Goal: Information Seeking & Learning: Learn about a topic

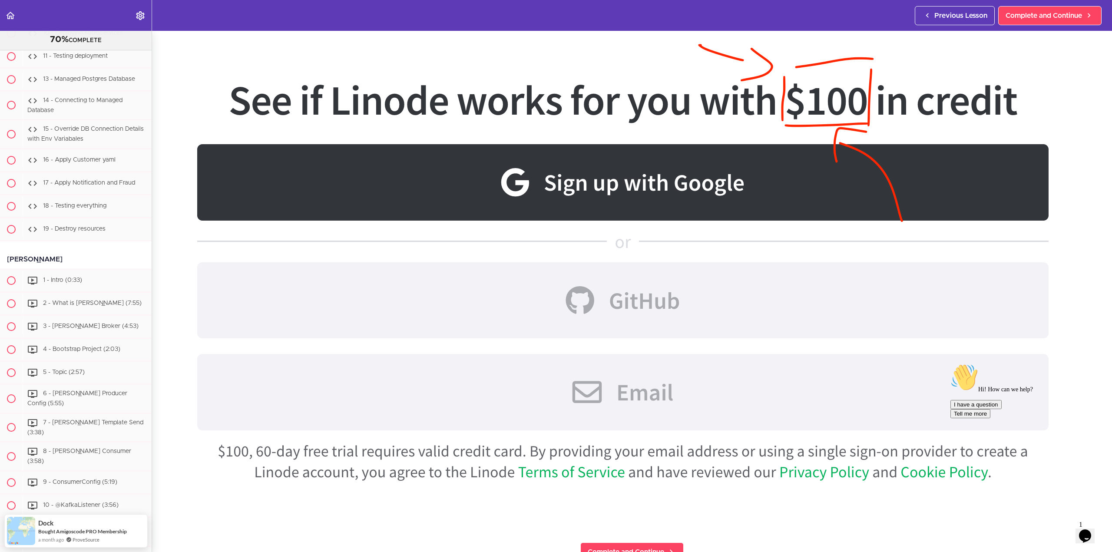
scroll to position [521, 0]
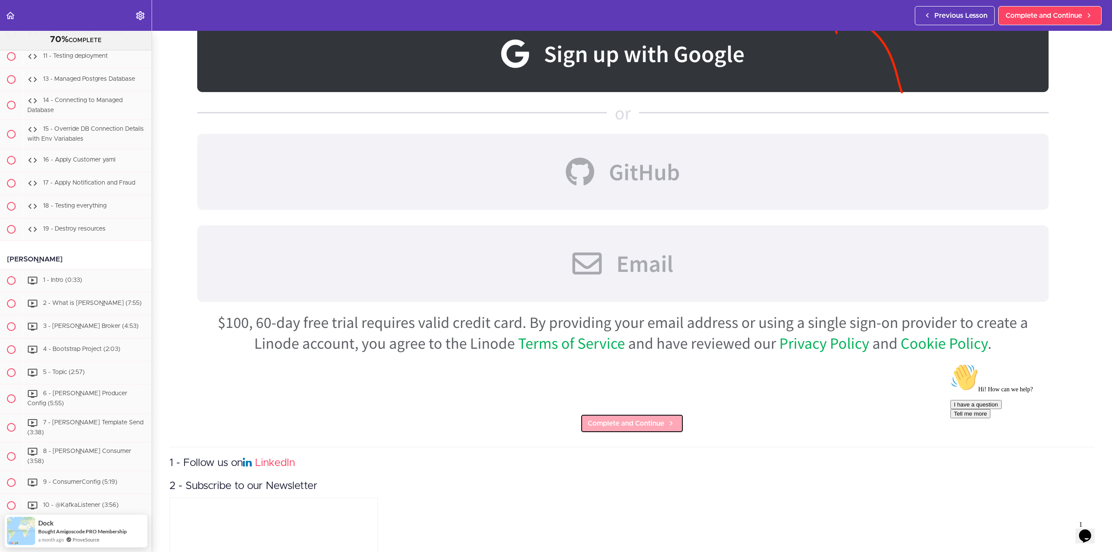
click at [621, 423] on span "Complete and Continue" at bounding box center [626, 423] width 76 height 10
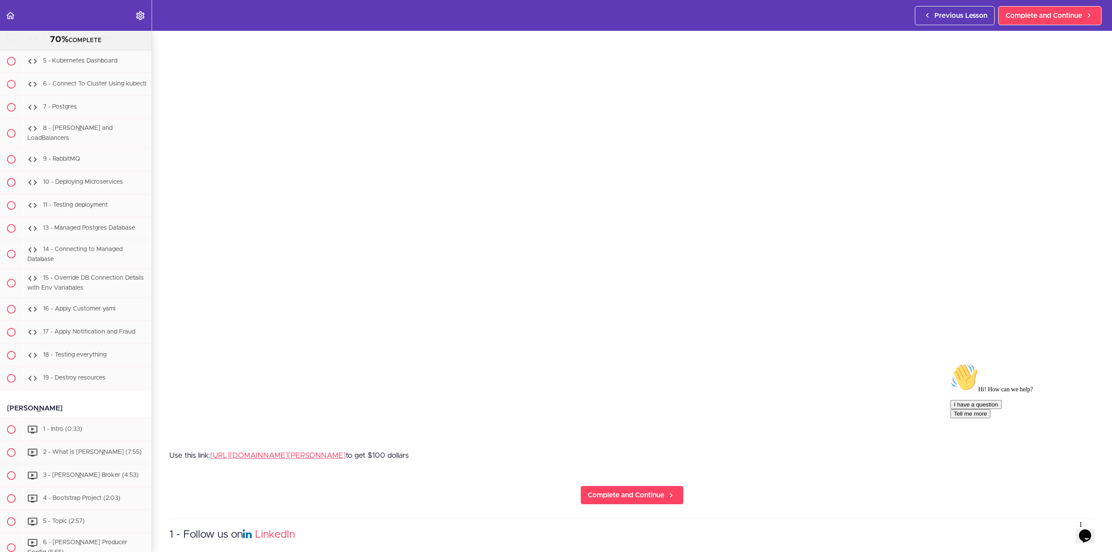
scroll to position [174, 0]
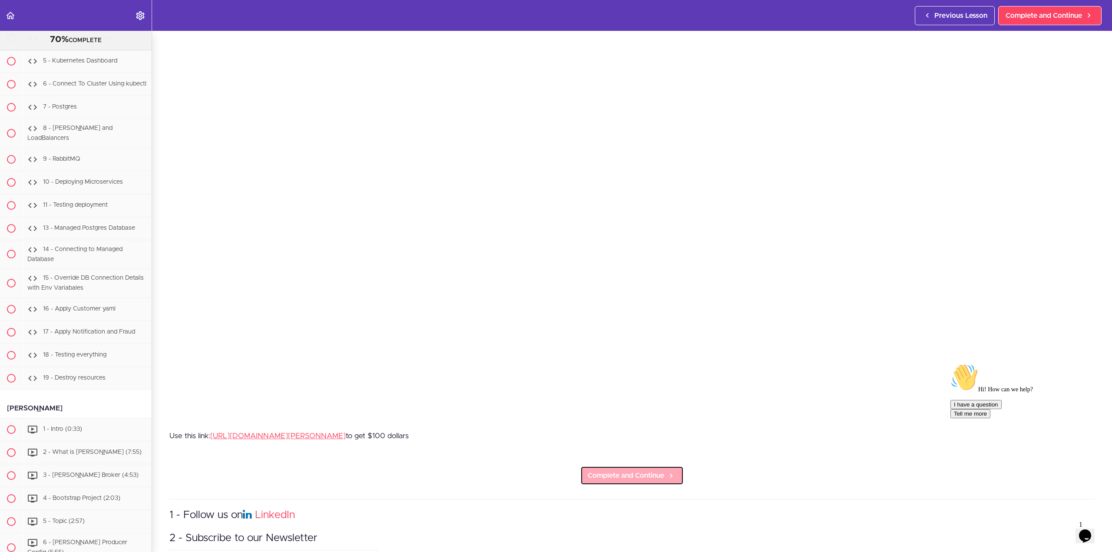
click at [629, 470] on span "Complete and Continue" at bounding box center [626, 475] width 76 height 10
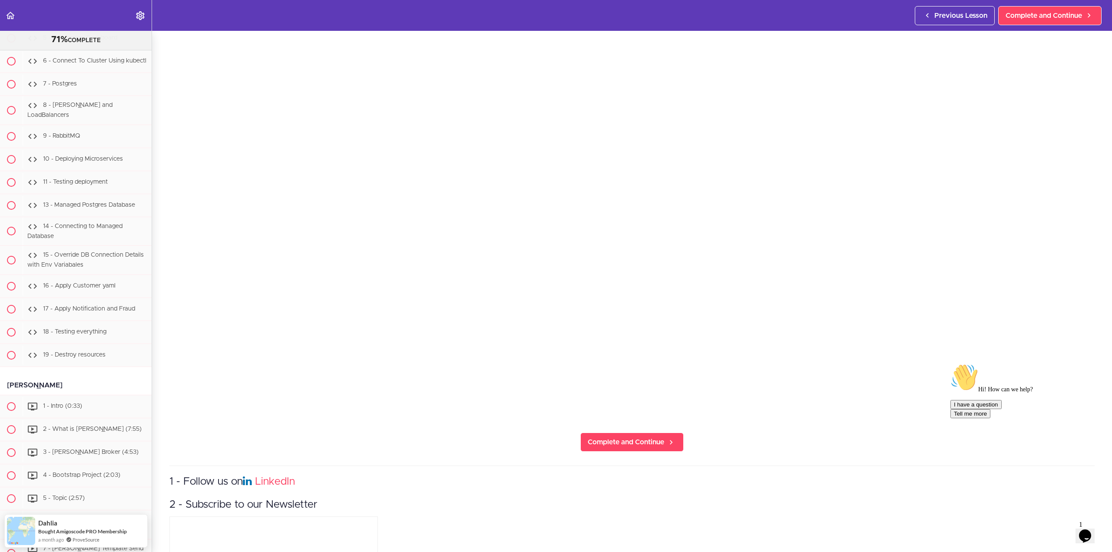
scroll to position [174, 0]
click at [623, 435] on span "Complete and Continue" at bounding box center [626, 440] width 76 height 10
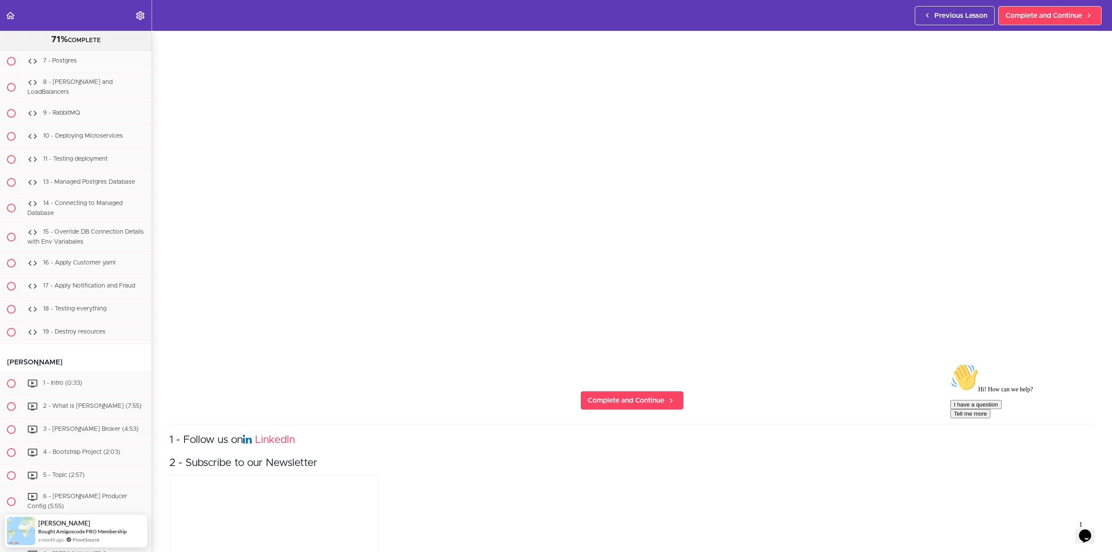
scroll to position [217, 0]
click at [636, 392] on span "Complete and Continue" at bounding box center [626, 396] width 76 height 10
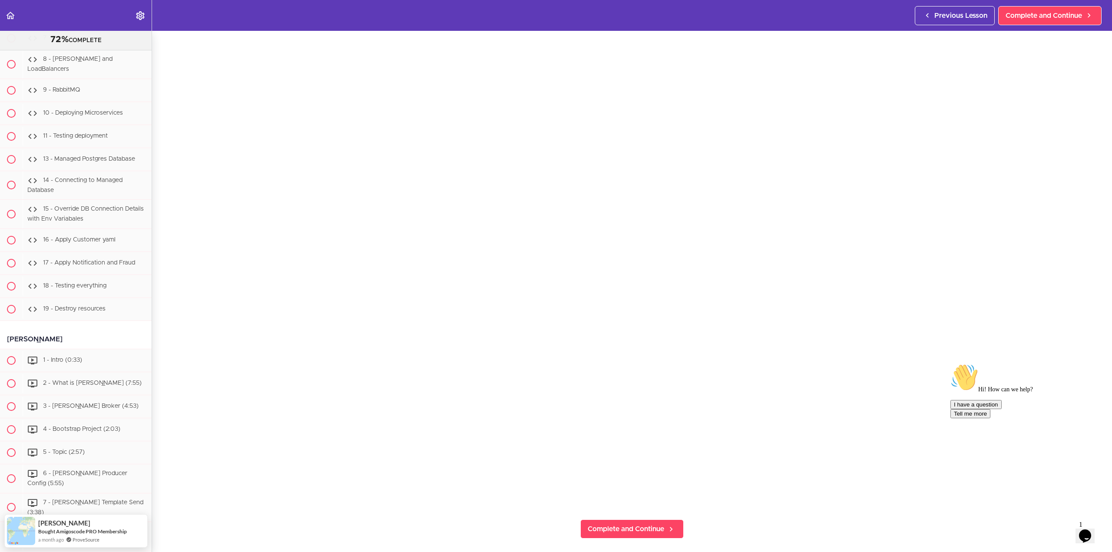
scroll to position [87, 0]
click at [652, 522] on span "Complete and Continue" at bounding box center [626, 527] width 76 height 10
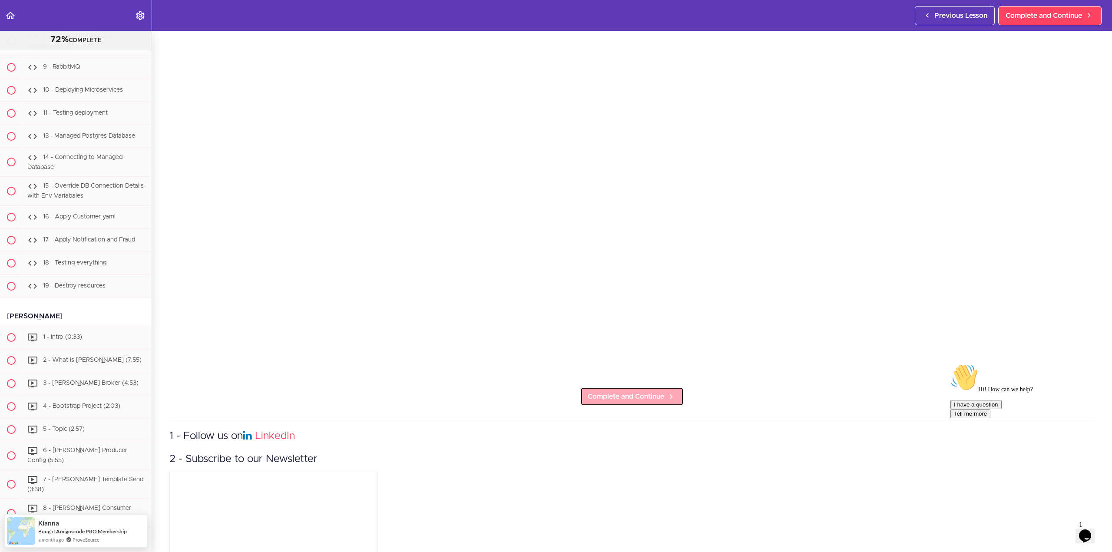
click at [622, 397] on span "Complete and Continue" at bounding box center [626, 396] width 76 height 10
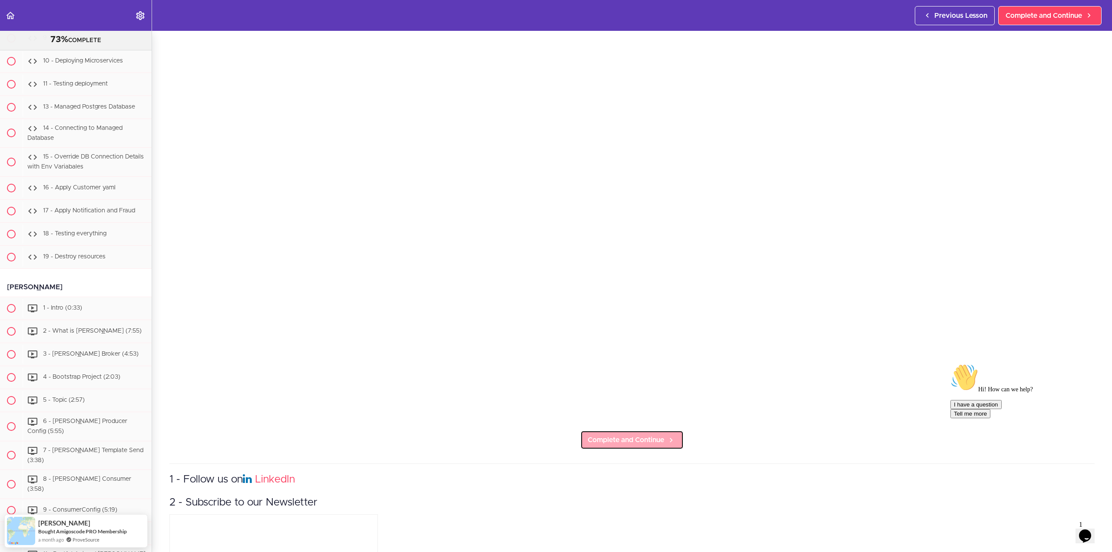
click at [618, 438] on span "Complete and Continue" at bounding box center [626, 440] width 76 height 10
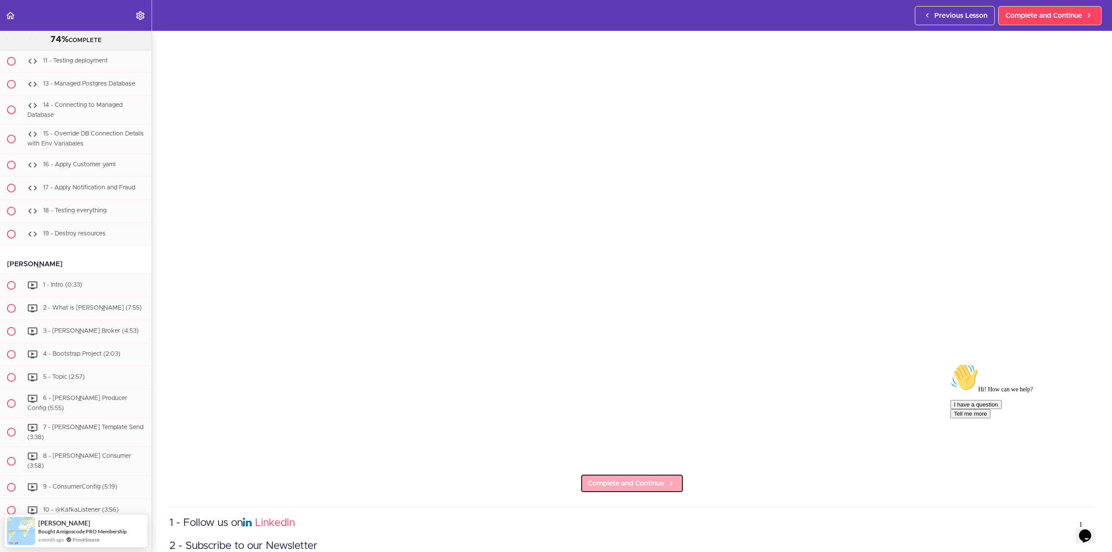
click at [625, 483] on span "Complete and Continue" at bounding box center [626, 483] width 76 height 10
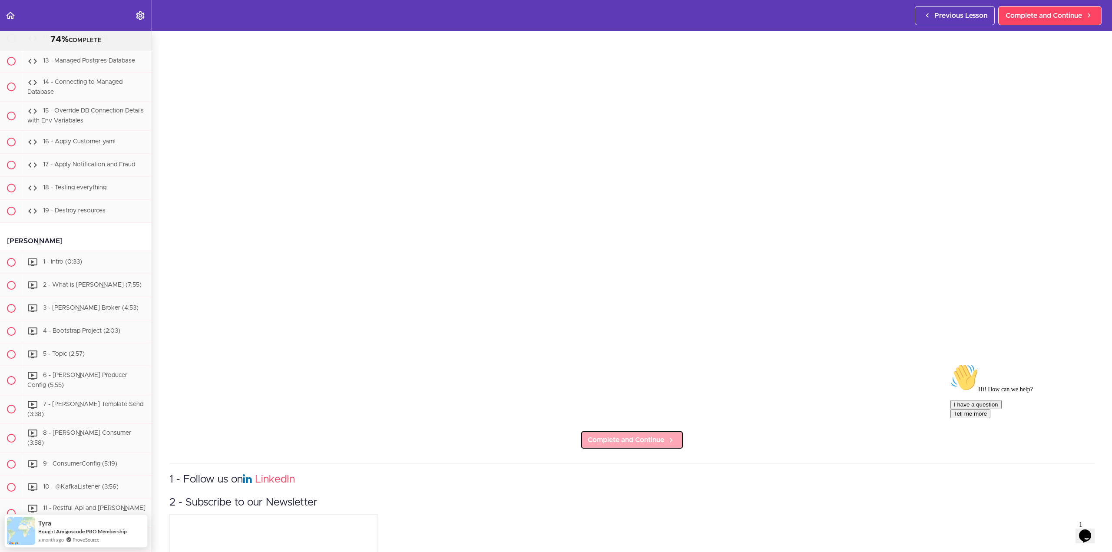
click at [632, 443] on link "Complete and Continue" at bounding box center [631, 439] width 103 height 19
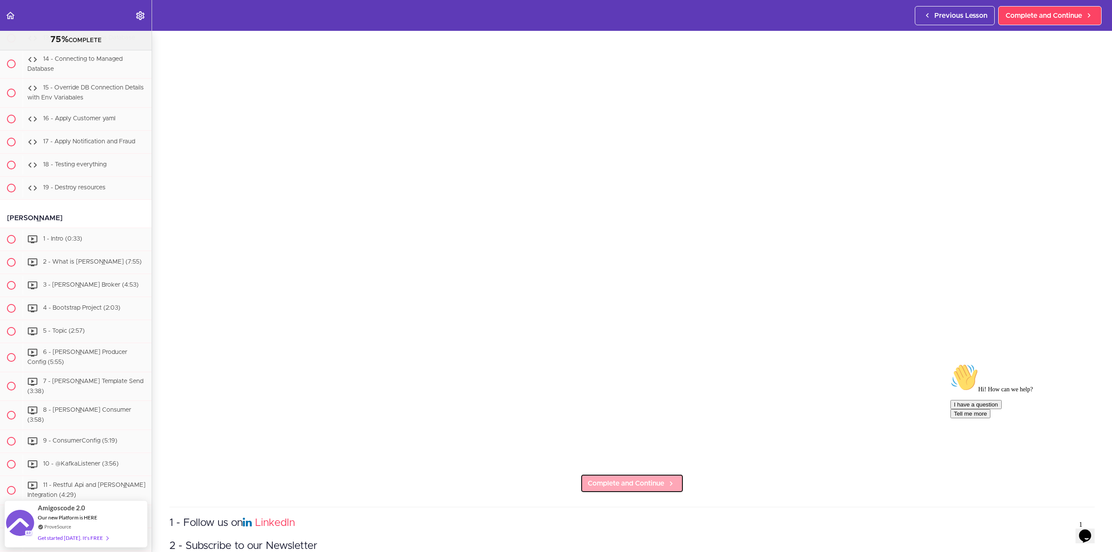
click at [630, 478] on span "Complete and Continue" at bounding box center [626, 483] width 76 height 10
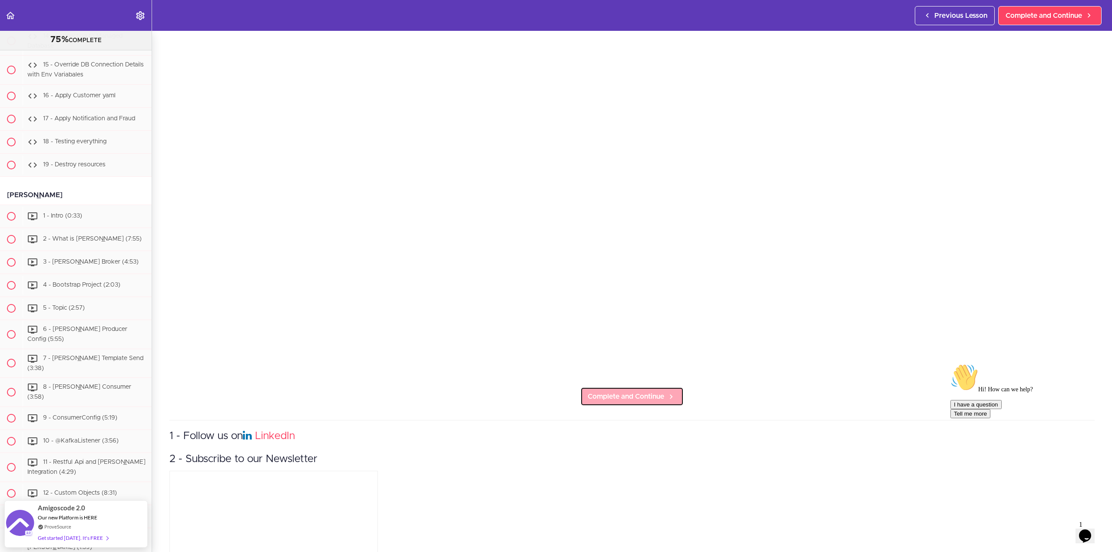
click at [632, 397] on span "Complete and Continue" at bounding box center [626, 396] width 76 height 10
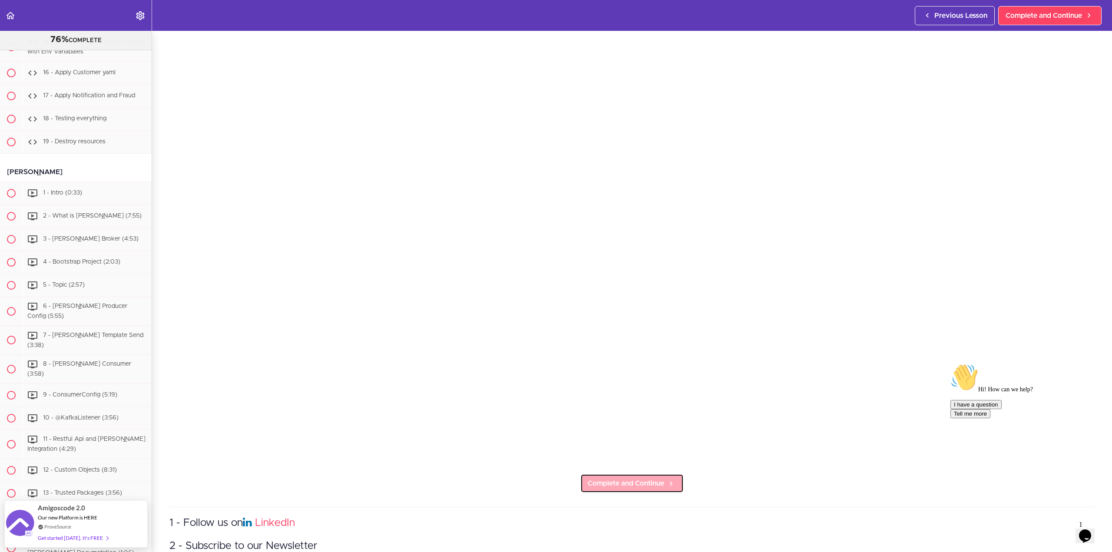
click at [623, 478] on span "Complete and Continue" at bounding box center [626, 483] width 76 height 10
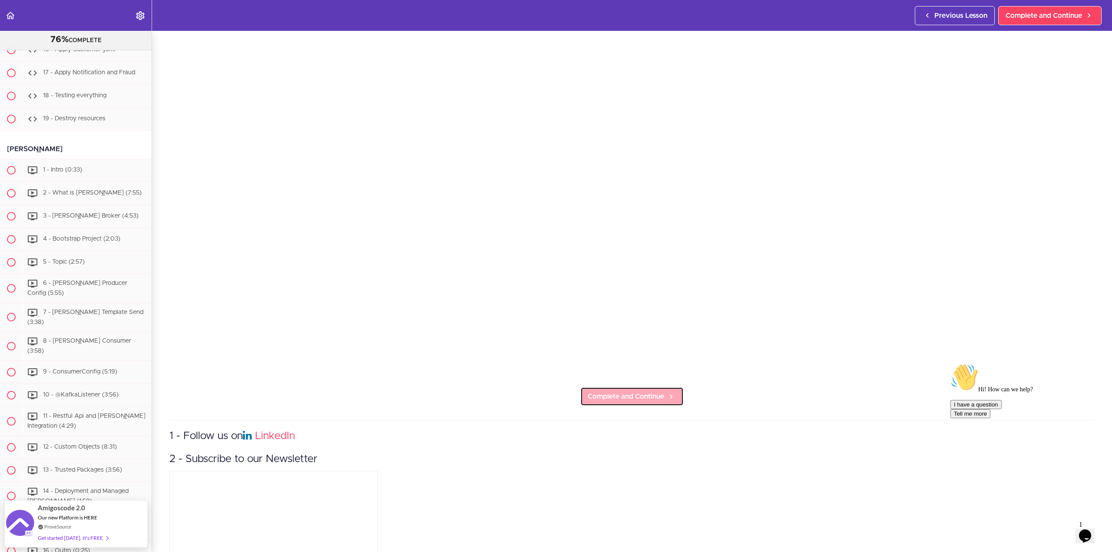
click at [635, 393] on span "Complete and Continue" at bounding box center [626, 396] width 76 height 10
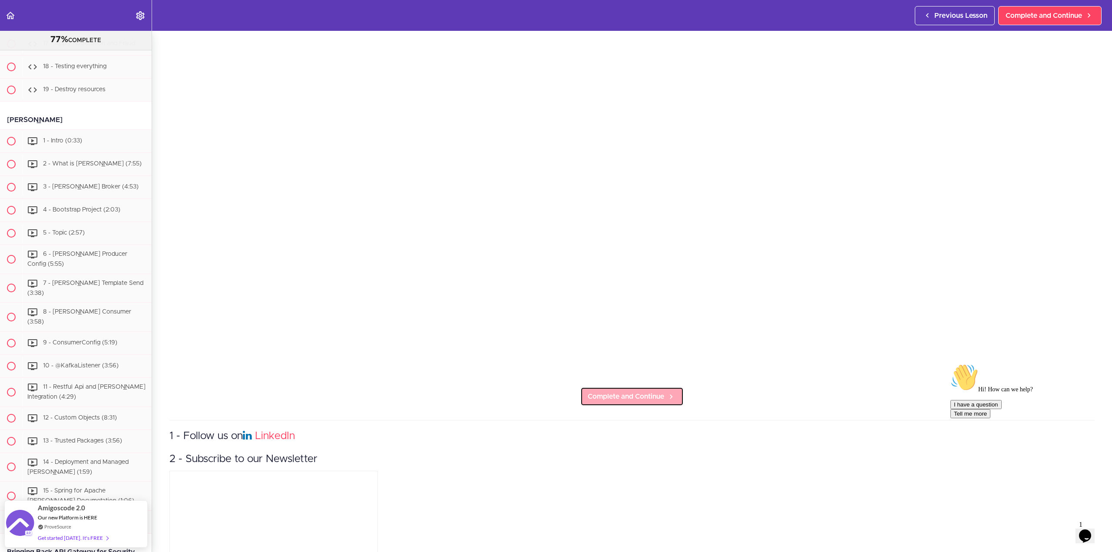
click at [648, 394] on span "Complete and Continue" at bounding box center [626, 396] width 76 height 10
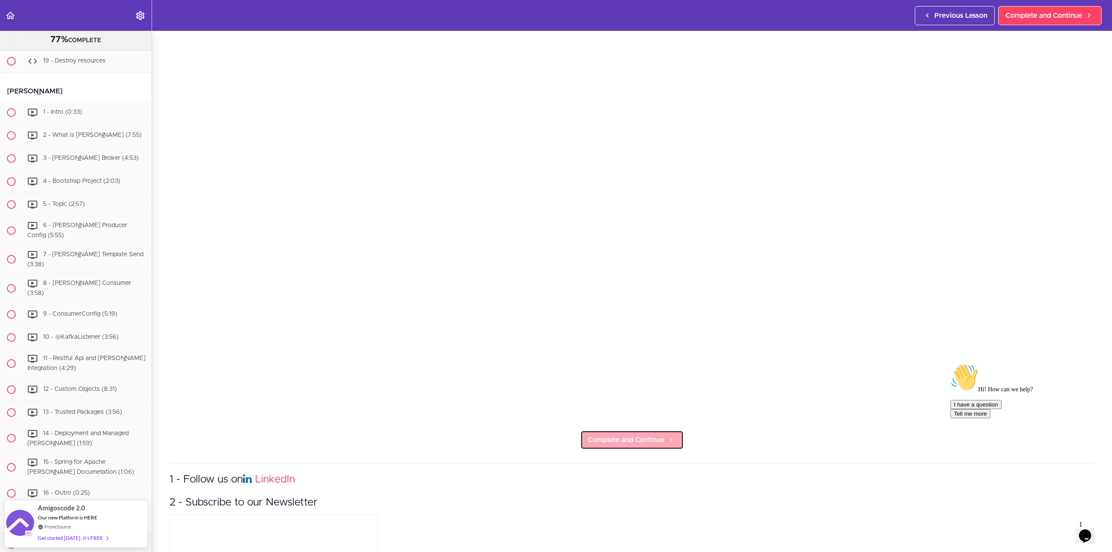
click at [627, 440] on span "Complete and Continue" at bounding box center [626, 440] width 76 height 10
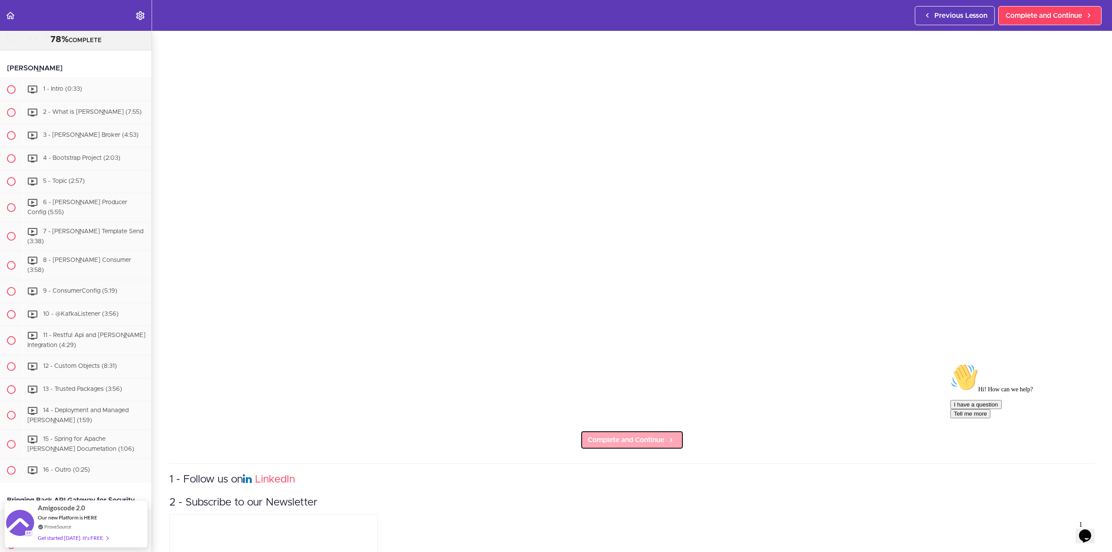
click at [635, 437] on span "Complete and Continue" at bounding box center [626, 440] width 76 height 10
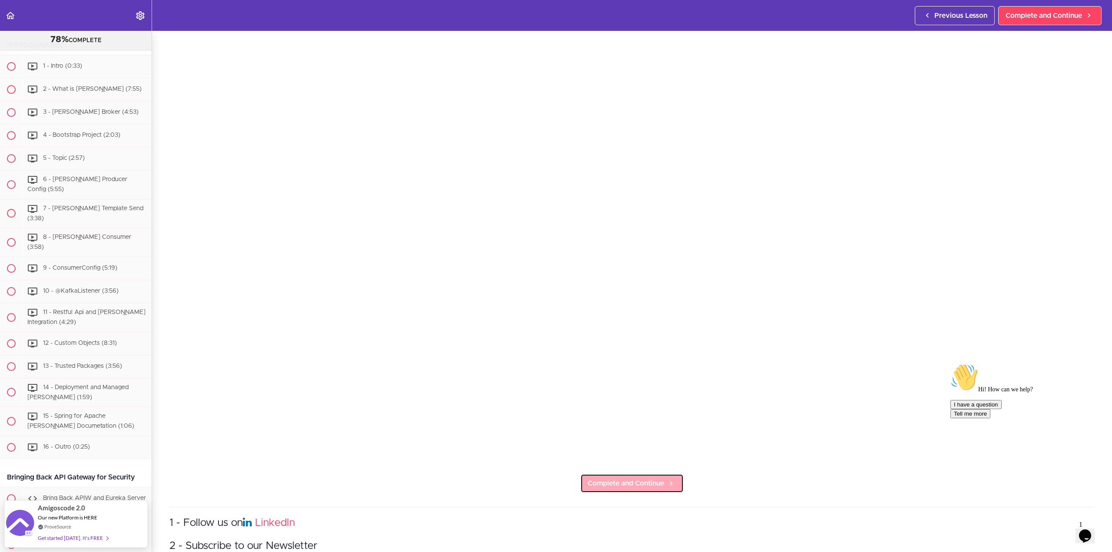
click at [639, 478] on span "Complete and Continue" at bounding box center [626, 483] width 76 height 10
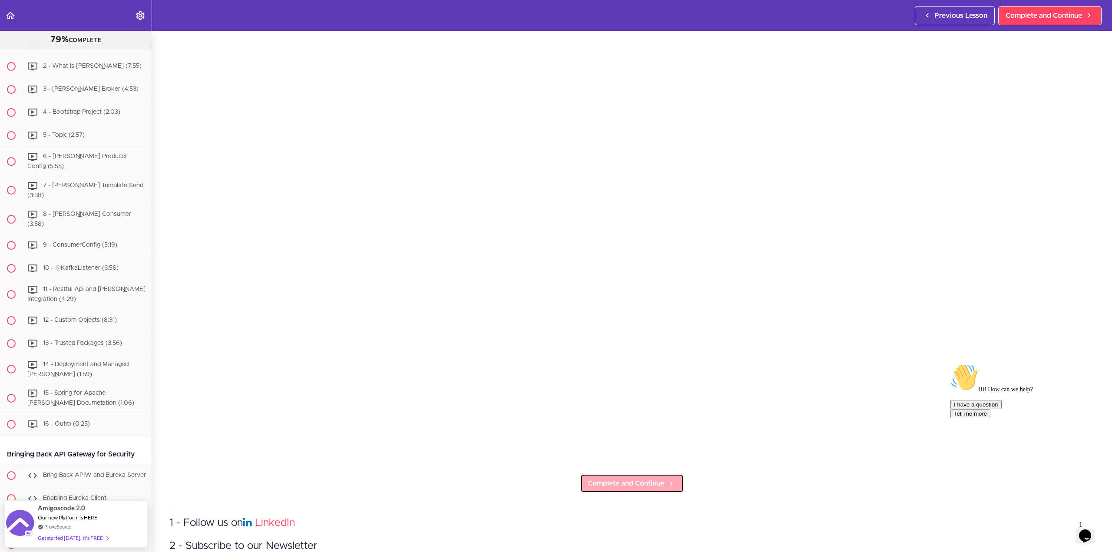
click at [633, 478] on span "Complete and Continue" at bounding box center [626, 483] width 76 height 10
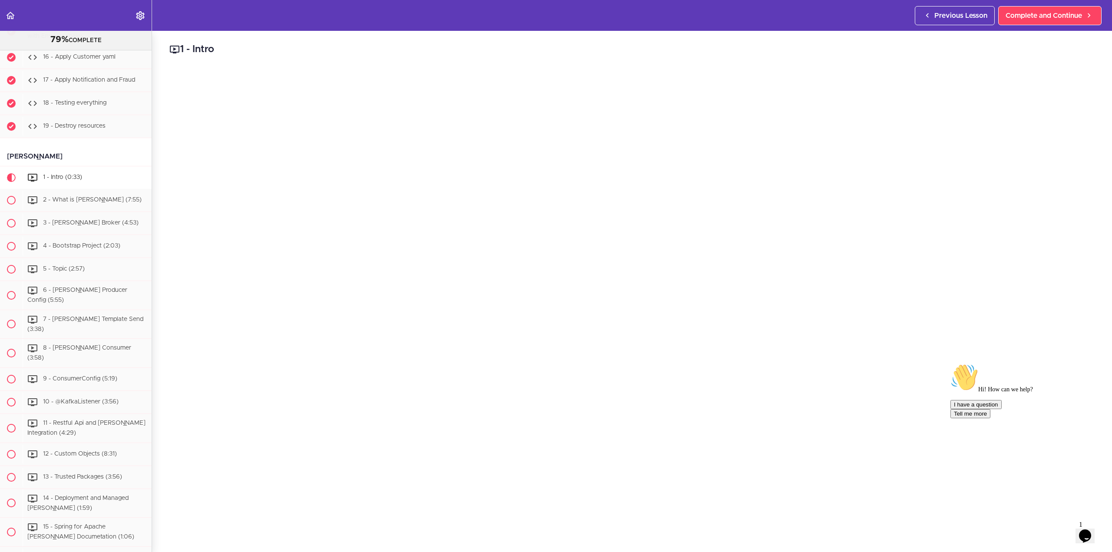
click at [950, 364] on icon "Chat attention grabber" at bounding box center [950, 364] width 0 height 0
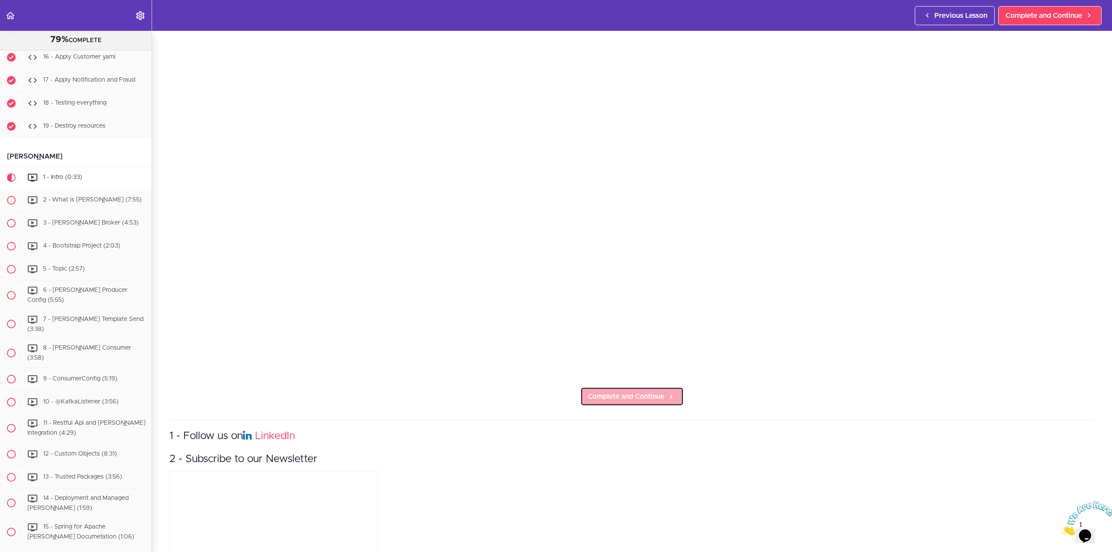
click at [634, 387] on link "Complete and Continue" at bounding box center [631, 396] width 103 height 19
